Goal: Task Accomplishment & Management: Use online tool/utility

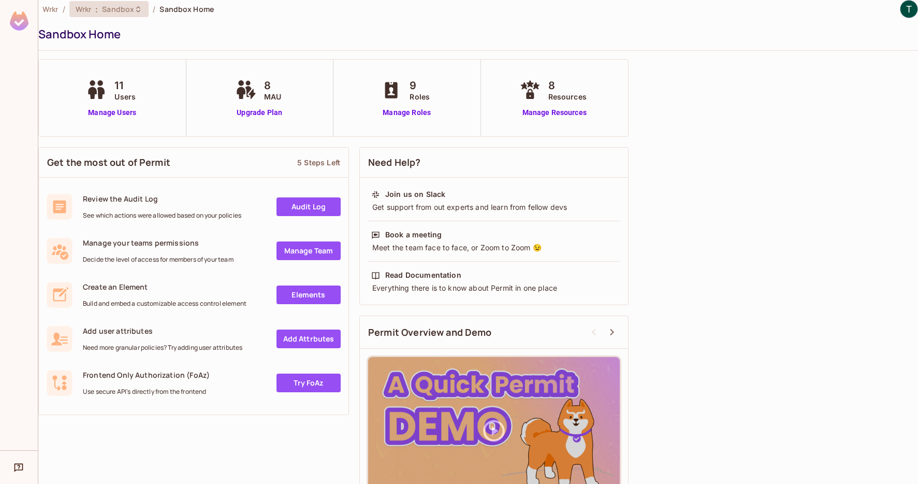
click at [130, 9] on span "Sandbox" at bounding box center [118, 9] width 32 height 10
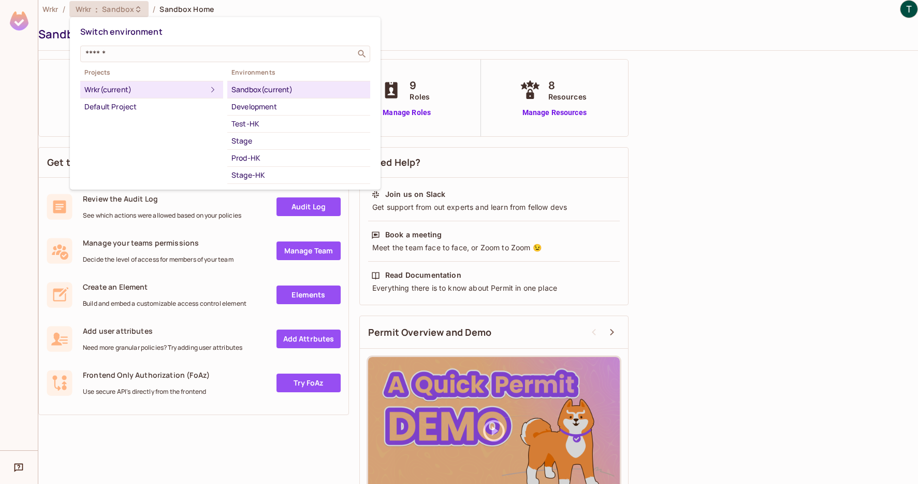
click at [130, 9] on div at bounding box center [459, 242] width 918 height 484
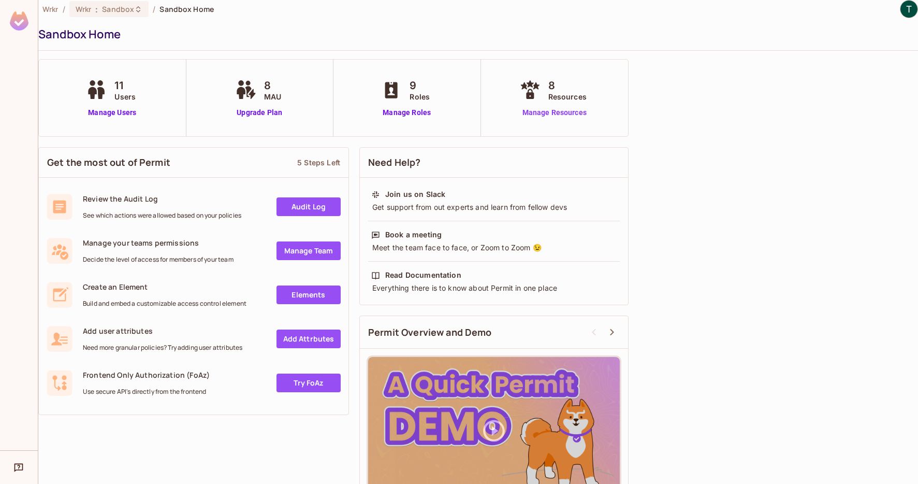
click at [571, 114] on link "Manage Resources" at bounding box center [554, 112] width 75 height 11
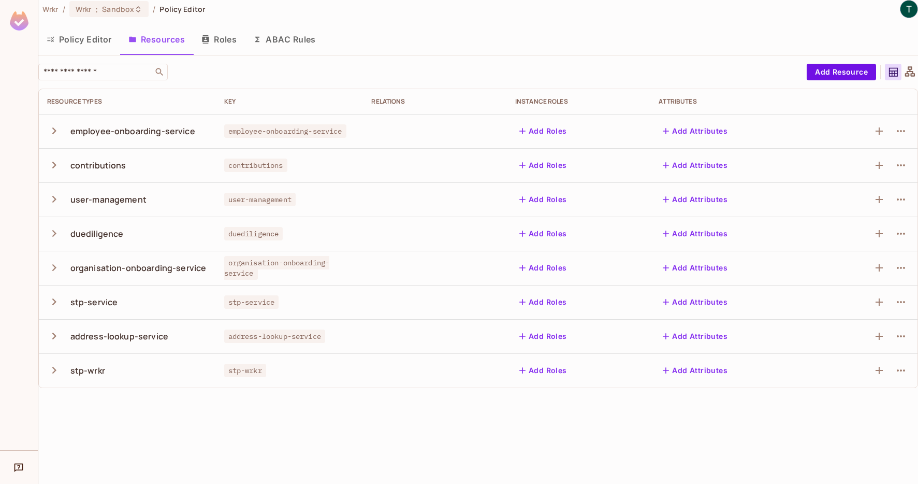
click at [50, 268] on icon "button" at bounding box center [54, 268] width 14 height 14
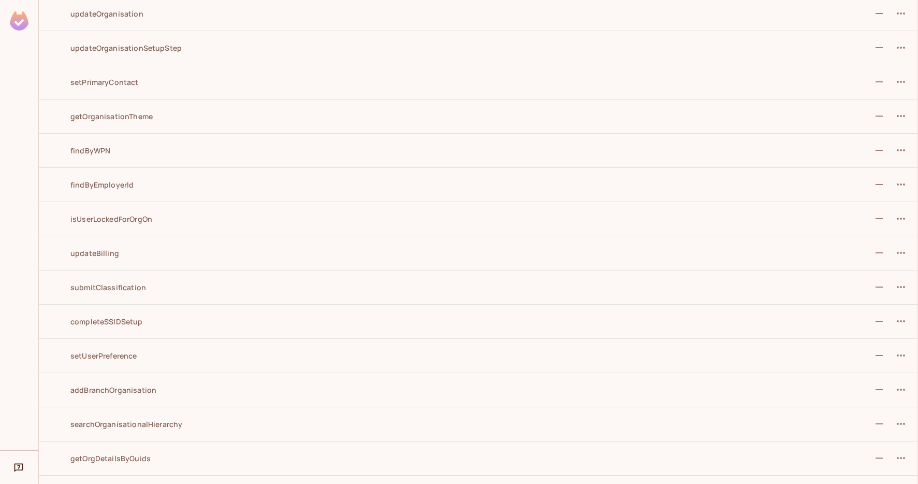
scroll to position [123, 0]
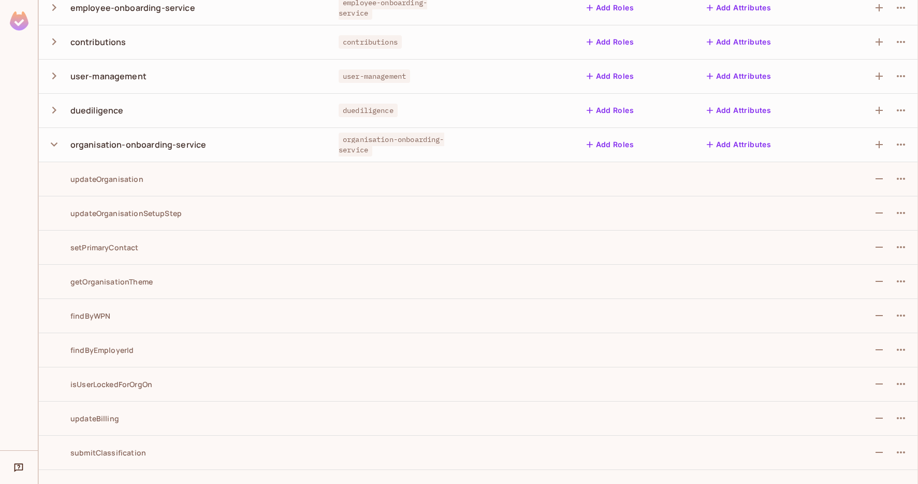
click at [621, 267] on td at bounding box center [634, 281] width 120 height 34
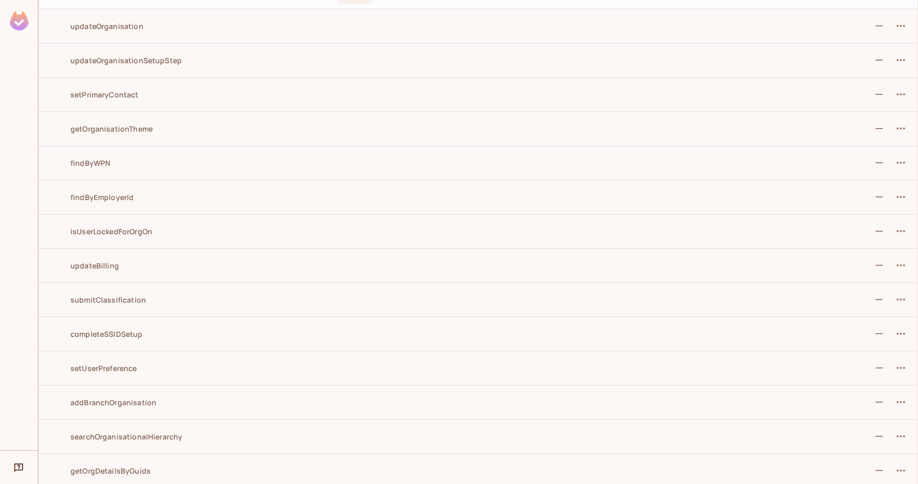
scroll to position [253, 0]
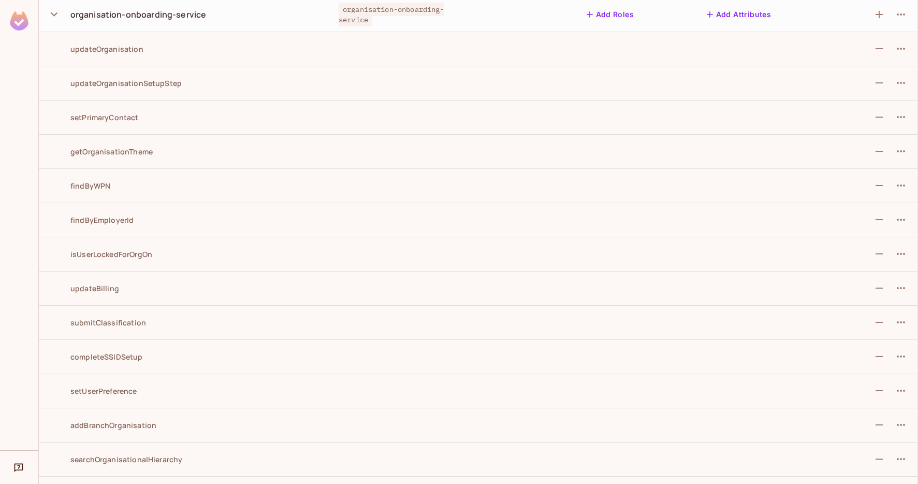
click at [106, 50] on div "updateOrganisation" at bounding box center [95, 49] width 96 height 10
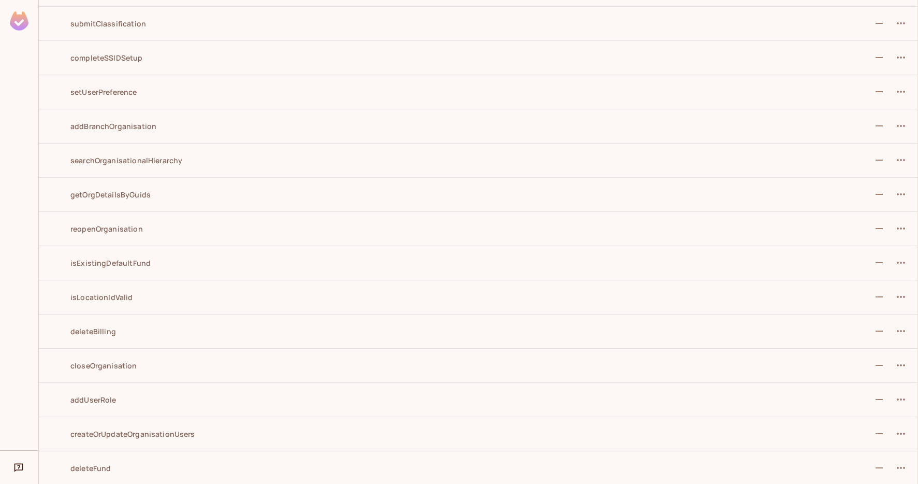
scroll to position [879, 0]
